Goal: Task Accomplishment & Management: Complete application form

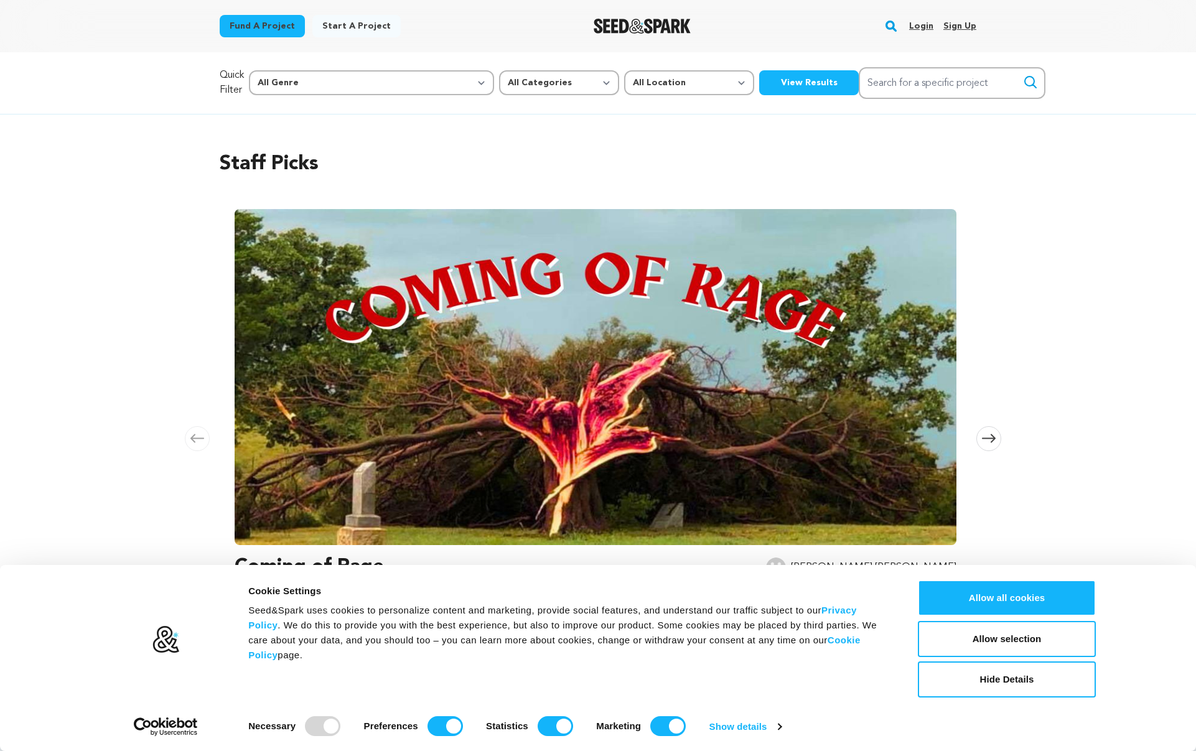
click at [630, 27] on img "Seed&Spark Homepage" at bounding box center [643, 26] width 98 height 15
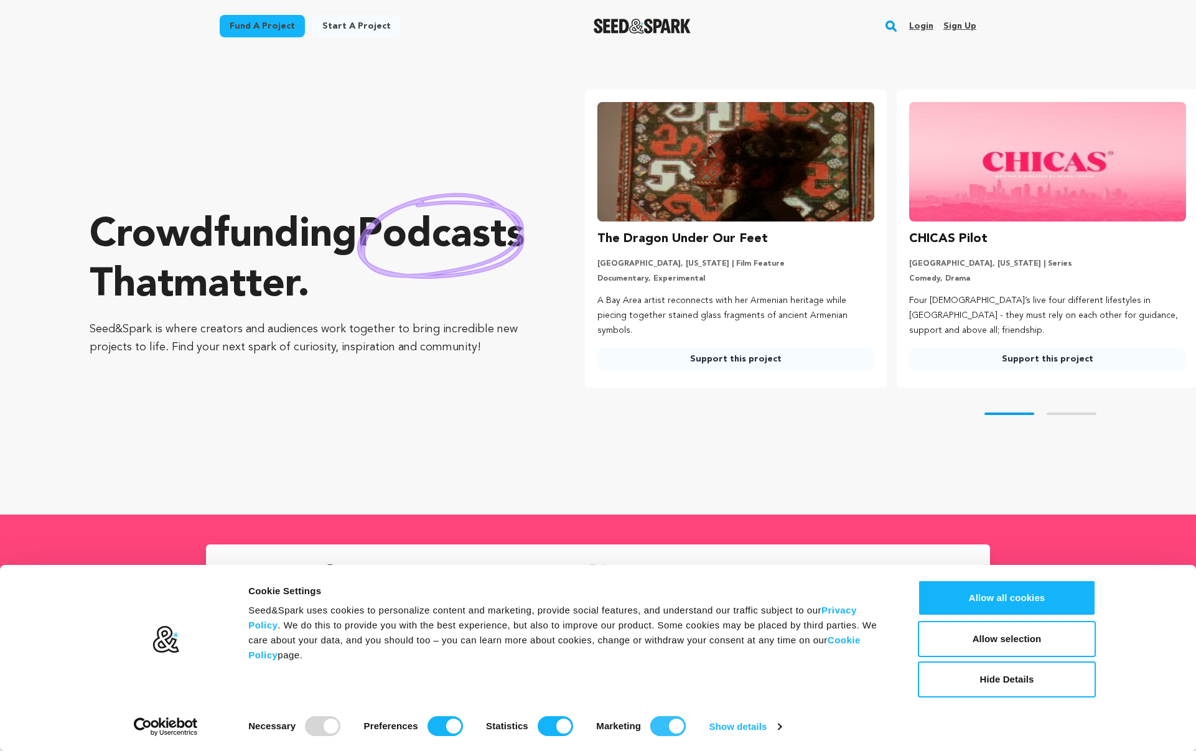
click at [665, 726] on input "Marketing" at bounding box center [667, 726] width 35 height 20
checkbox input "false"
click at [547, 728] on input "Statistics" at bounding box center [555, 726] width 35 height 20
checkbox input "false"
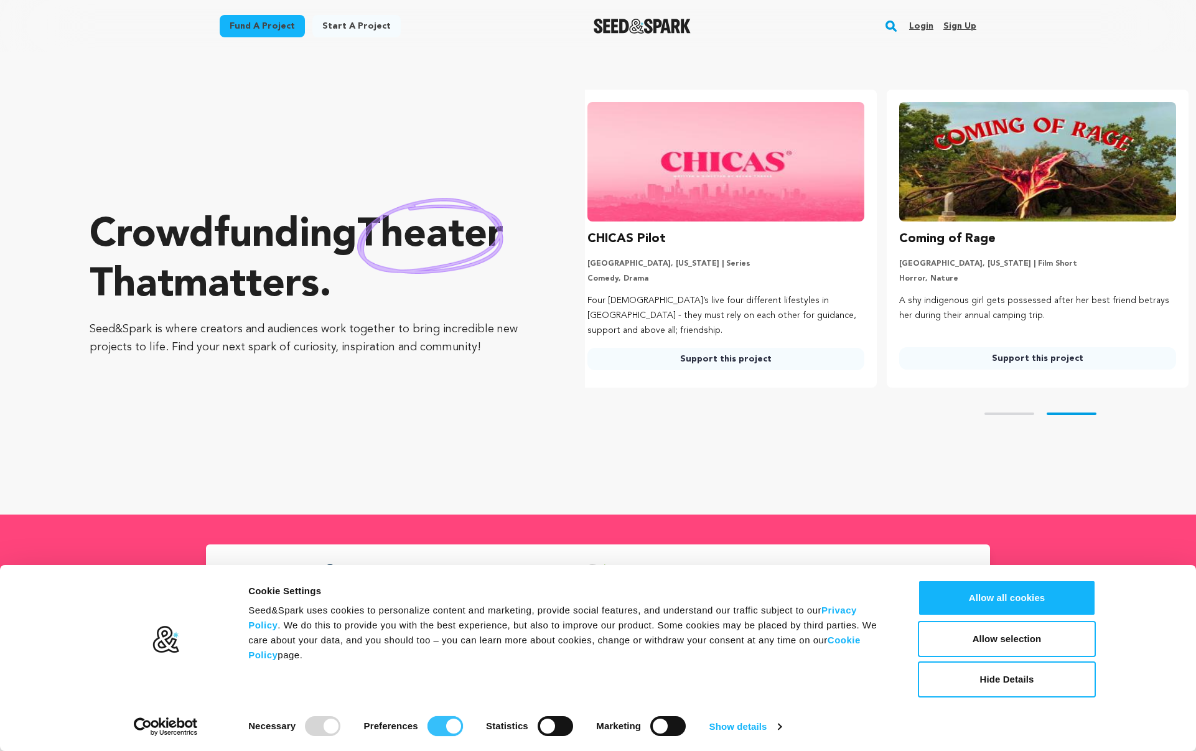
click at [442, 725] on input "Preferences" at bounding box center [444, 726] width 35 height 20
checkbox input "false"
click at [933, 480] on div "Crowdfunding dance that matters . Seed&Spark is where creators and audiences wo…" at bounding box center [643, 283] width 1106 height 413
click at [1020, 691] on button "Hide Details" at bounding box center [1007, 679] width 178 height 36
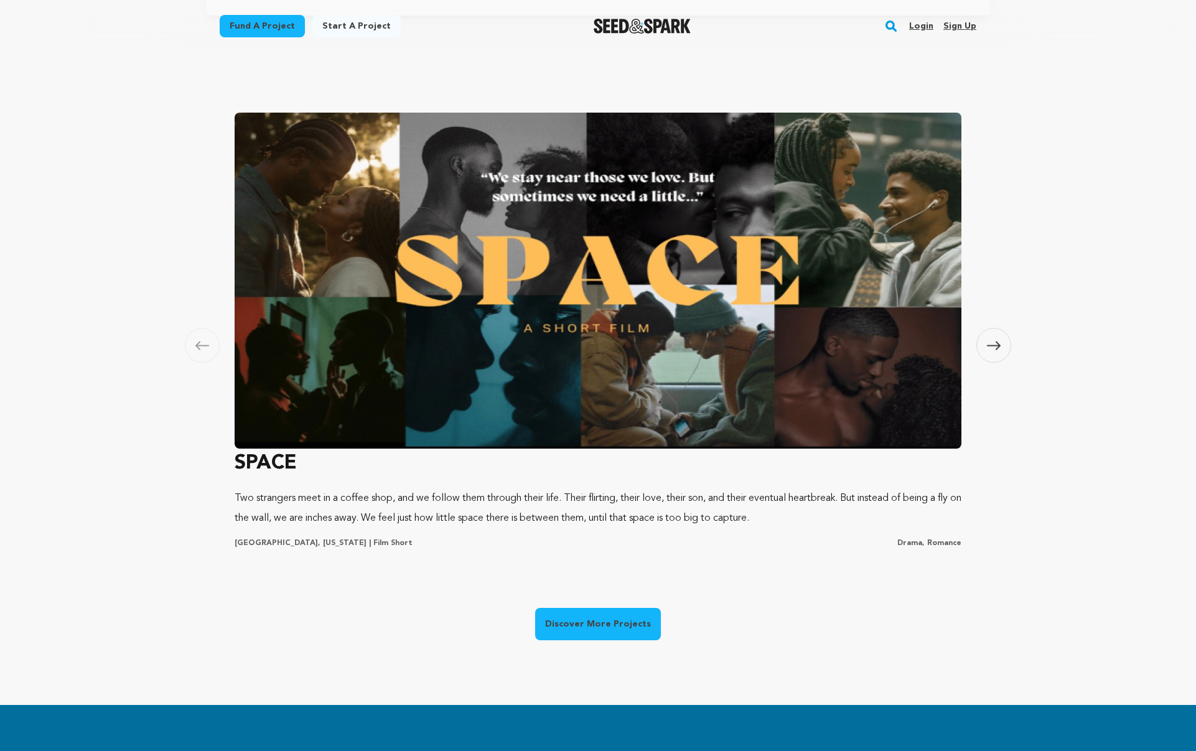
scroll to position [0, 0]
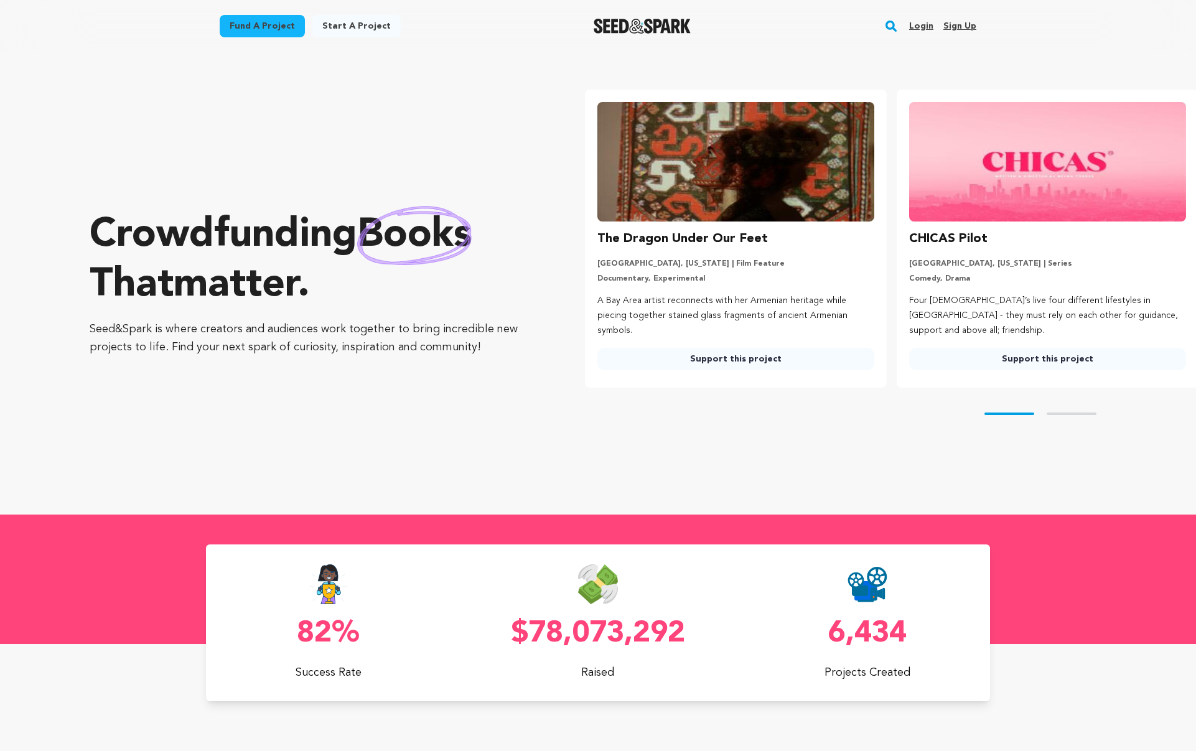
click at [363, 23] on link "Start a project" at bounding box center [356, 26] width 88 height 22
